Goal: Information Seeking & Learning: Learn about a topic

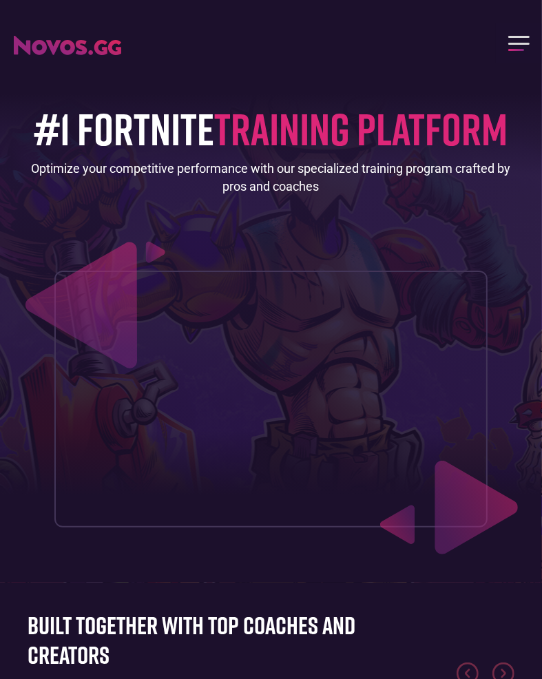
click at [510, 62] on div "menu" at bounding box center [519, 43] width 46 height 40
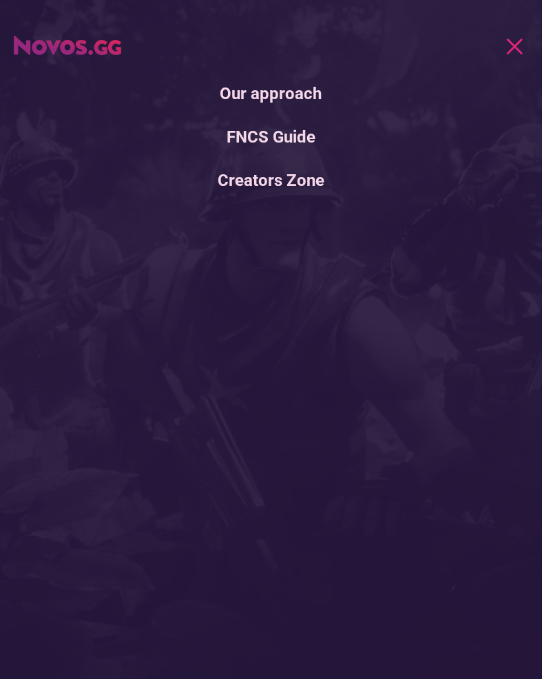
click at [313, 136] on link "FNCS Guide" at bounding box center [271, 137] width 542 height 36
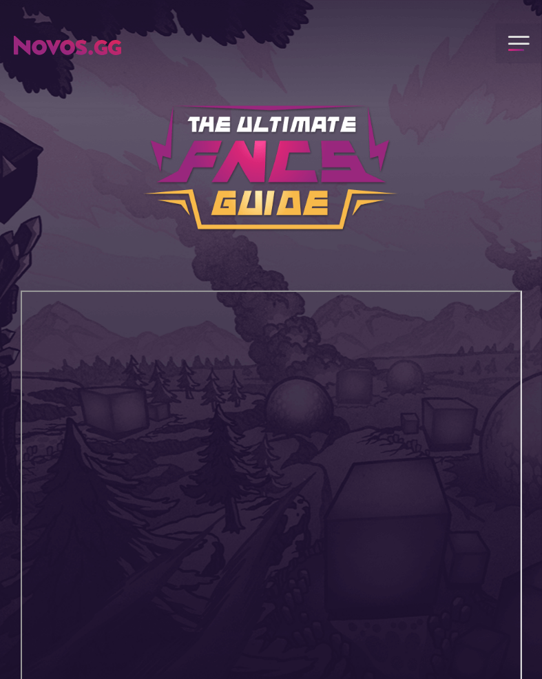
click at [518, 28] on div "menu" at bounding box center [519, 43] width 46 height 40
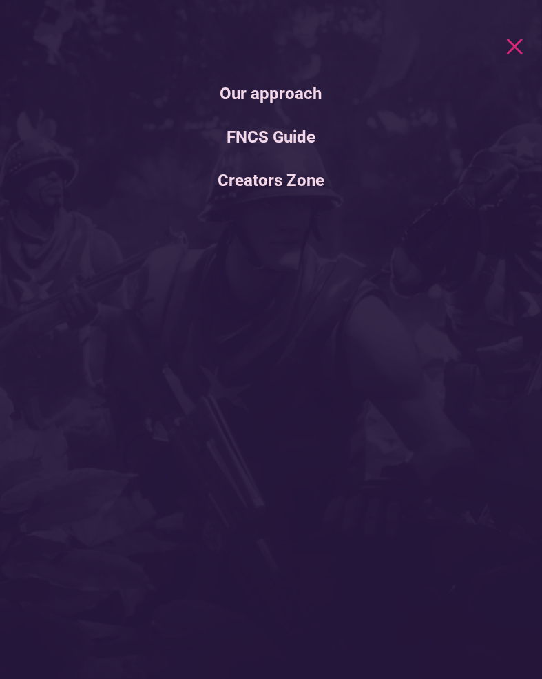
click at [324, 94] on link "Our approach" at bounding box center [271, 94] width 542 height 36
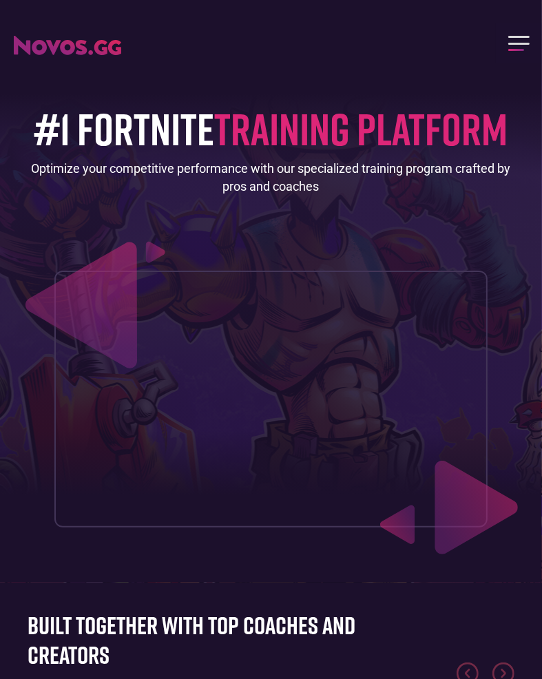
click at [517, 43] on div "menu" at bounding box center [518, 44] width 21 height 2
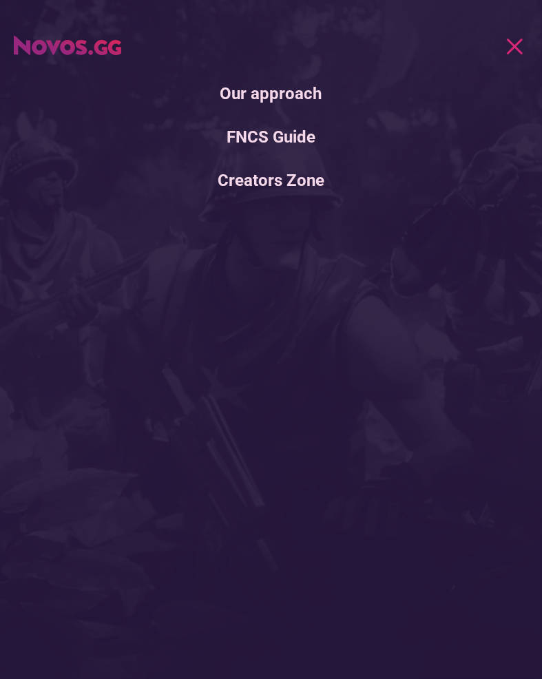
click at [357, 172] on link "Creators Zone" at bounding box center [271, 181] width 542 height 36
click at [332, 172] on link "Creators Zone" at bounding box center [271, 181] width 542 height 36
